Goal: Task Accomplishment & Management: Use online tool/utility

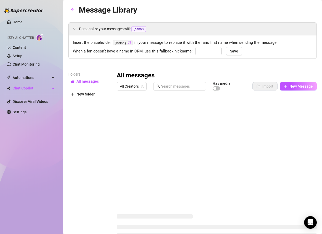
type input "babe"
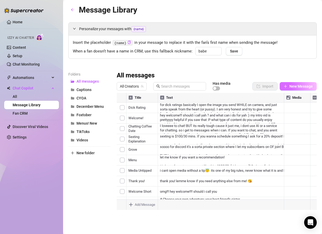
click at [299, 86] on span "New Message" at bounding box center [300, 86] width 23 height 4
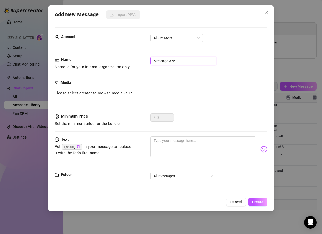
drag, startPoint x: 182, startPoint y: 60, endPoint x: 101, endPoint y: 38, distance: 83.8
click at [101, 38] on form "Account All Creators Name Name is for your internal organization only. Message …" at bounding box center [161, 111] width 213 height 168
type input "aluna complaint"
click at [184, 140] on textarea at bounding box center [203, 147] width 106 height 21
paste textarea "that was just a mass message, sent out after you had already completely the sid…"
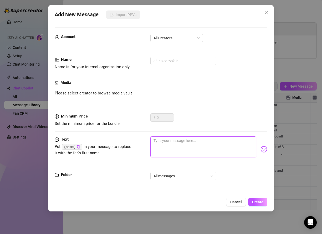
type textarea "that was just a mass message, sent out after you had already completely the sid…"
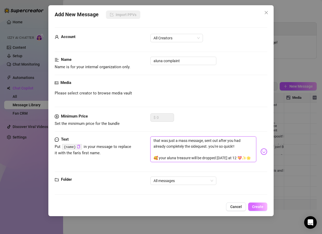
type textarea "that was just a mass message, sent out after you had already completely the sid…"
click at [257, 203] on button "Create" at bounding box center [257, 207] width 19 height 8
